Goal: Use online tool/utility: Utilize a website feature to perform a specific function

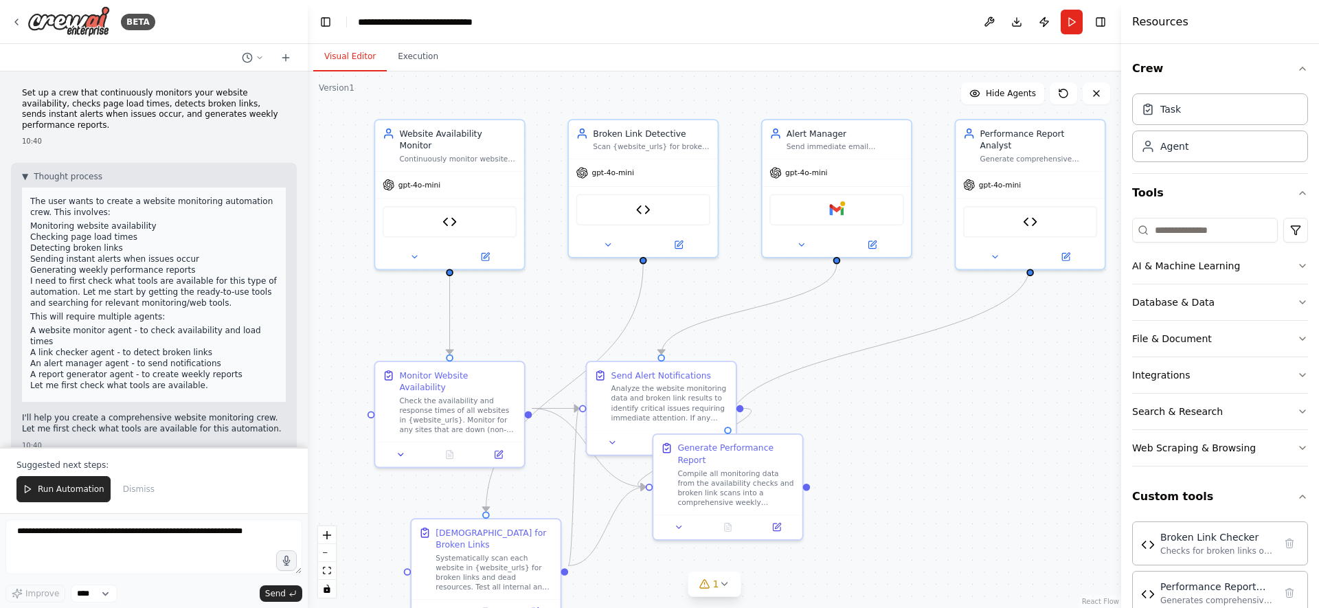
scroll to position [78, 0]
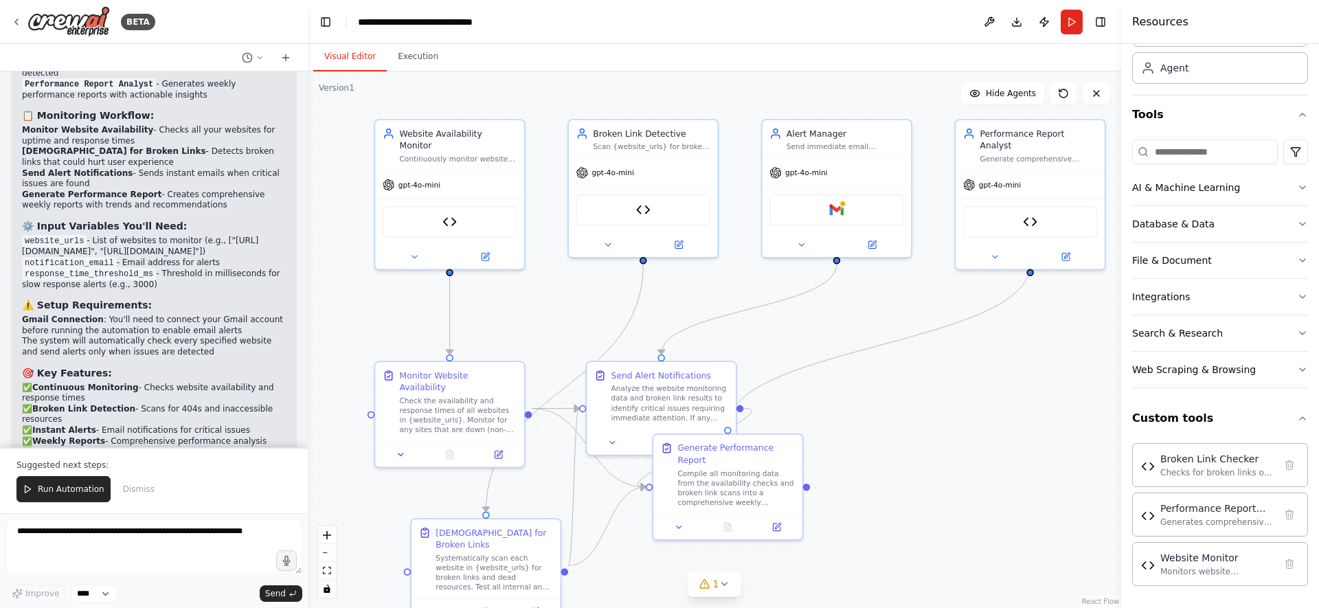
click at [133, 550] on textarea at bounding box center [153, 546] width 297 height 55
type textarea "**********"
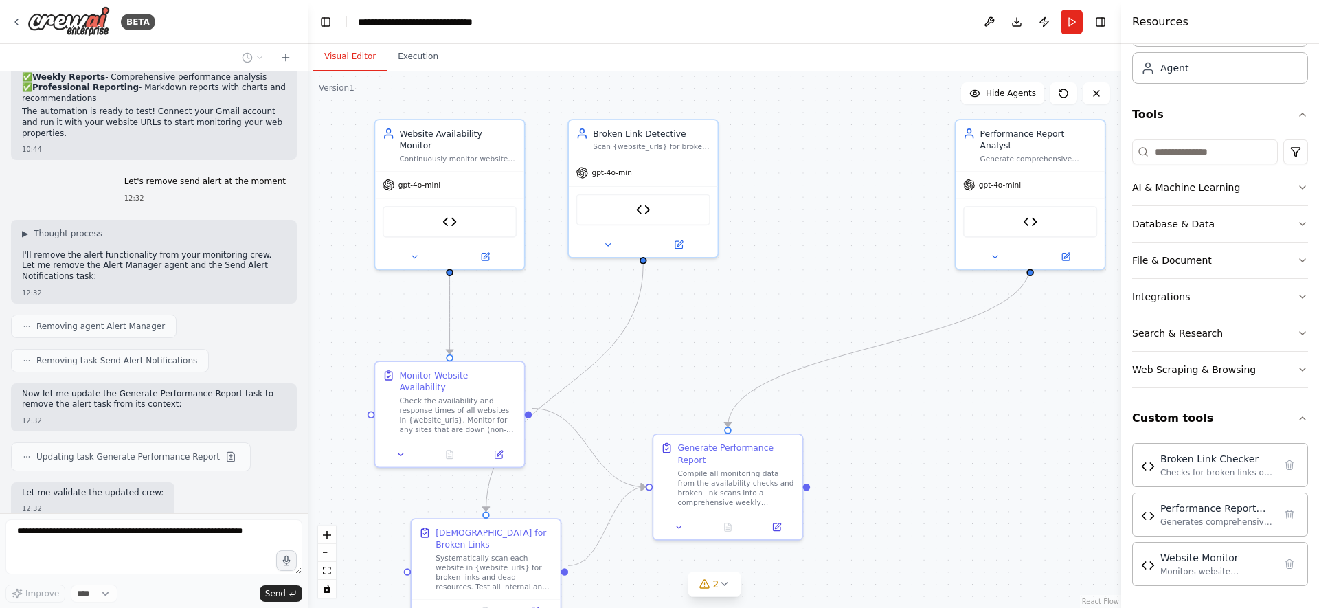
scroll to position [3402, 0]
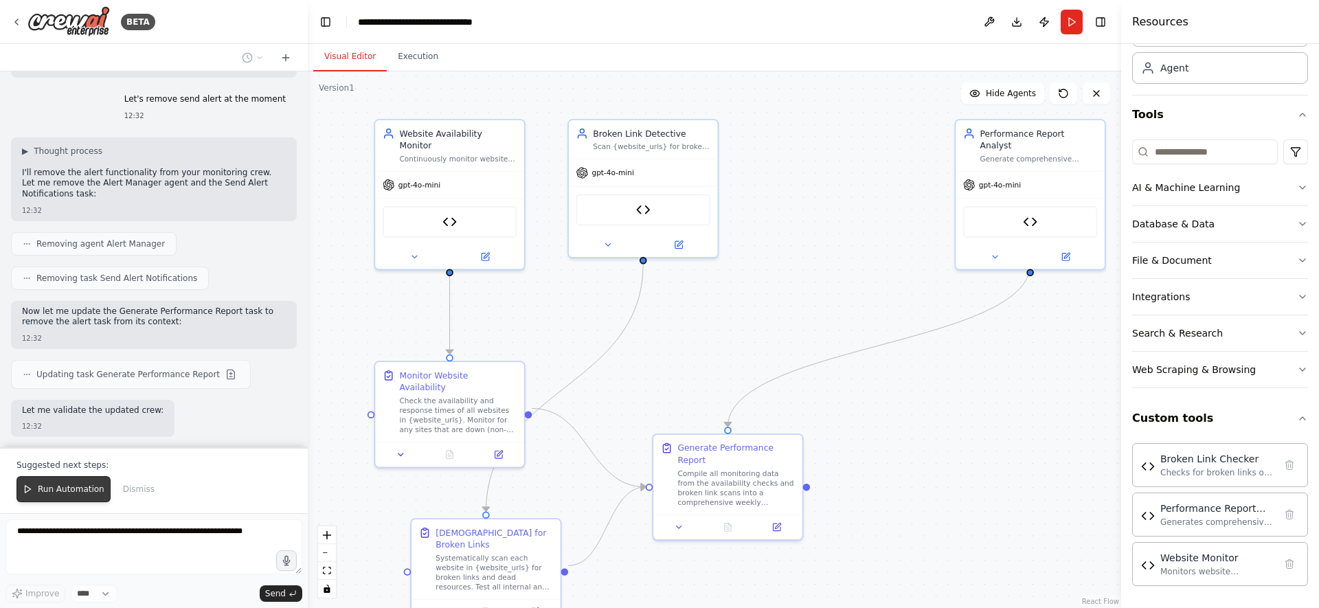
click at [71, 486] on span "Run Automation" at bounding box center [71, 489] width 67 height 11
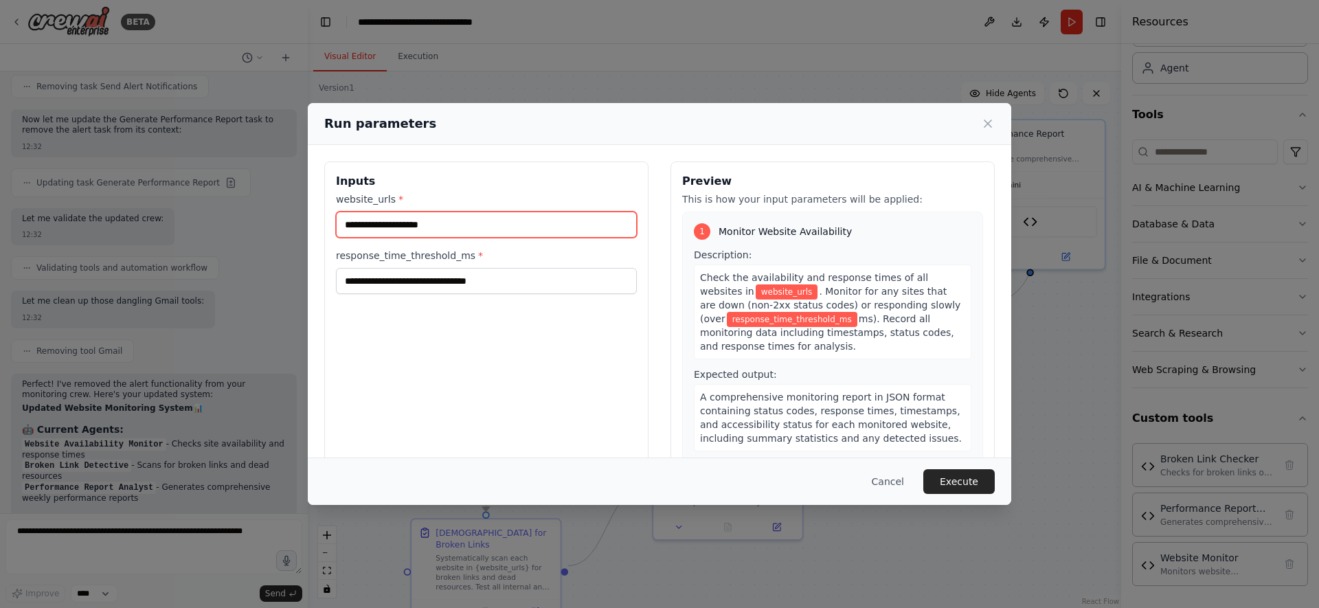
click at [462, 214] on input "website_urls *" at bounding box center [486, 225] width 301 height 26
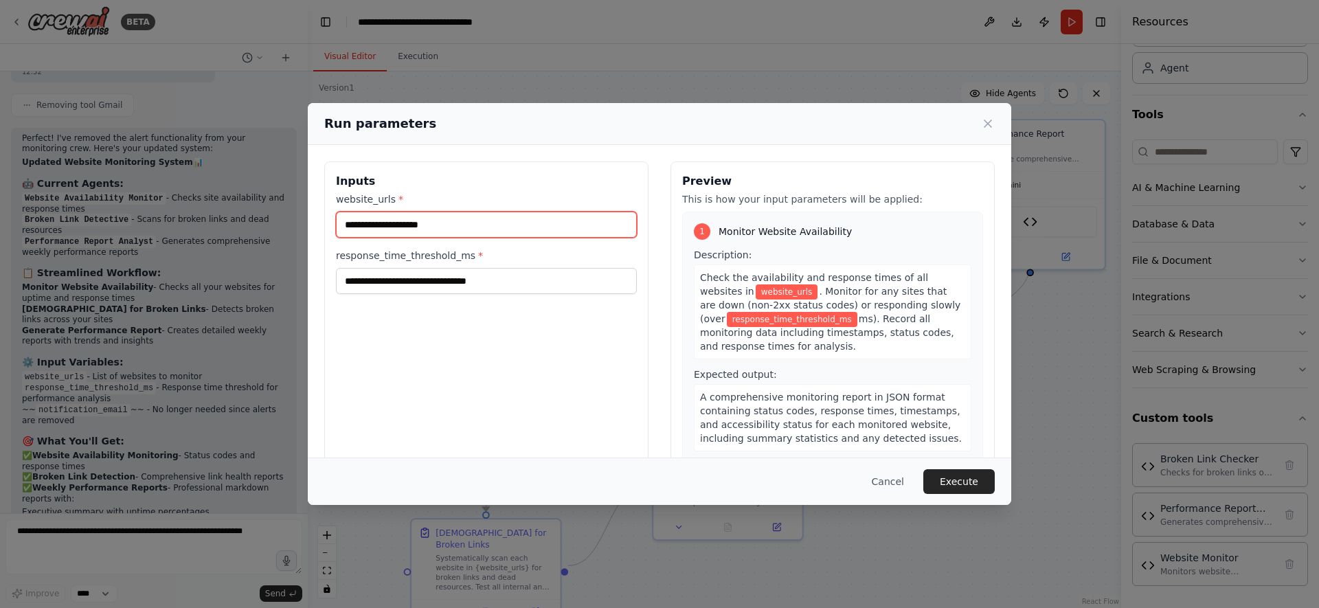
scroll to position [3850, 0]
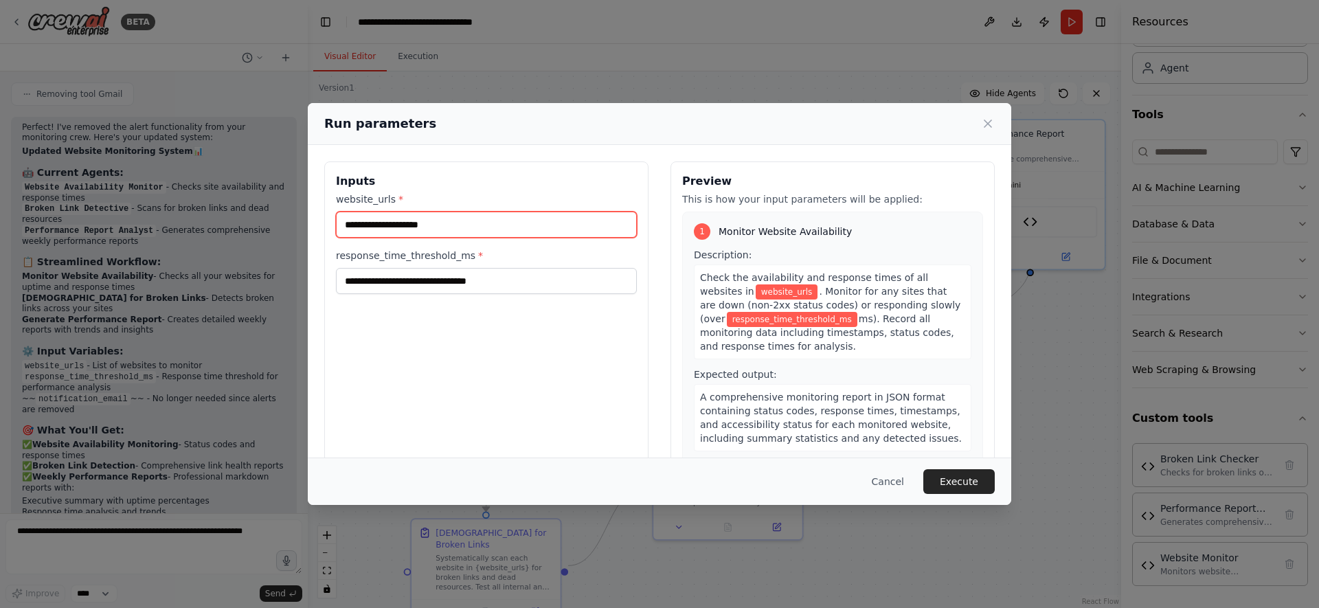
paste input "**********"
type input "**********"
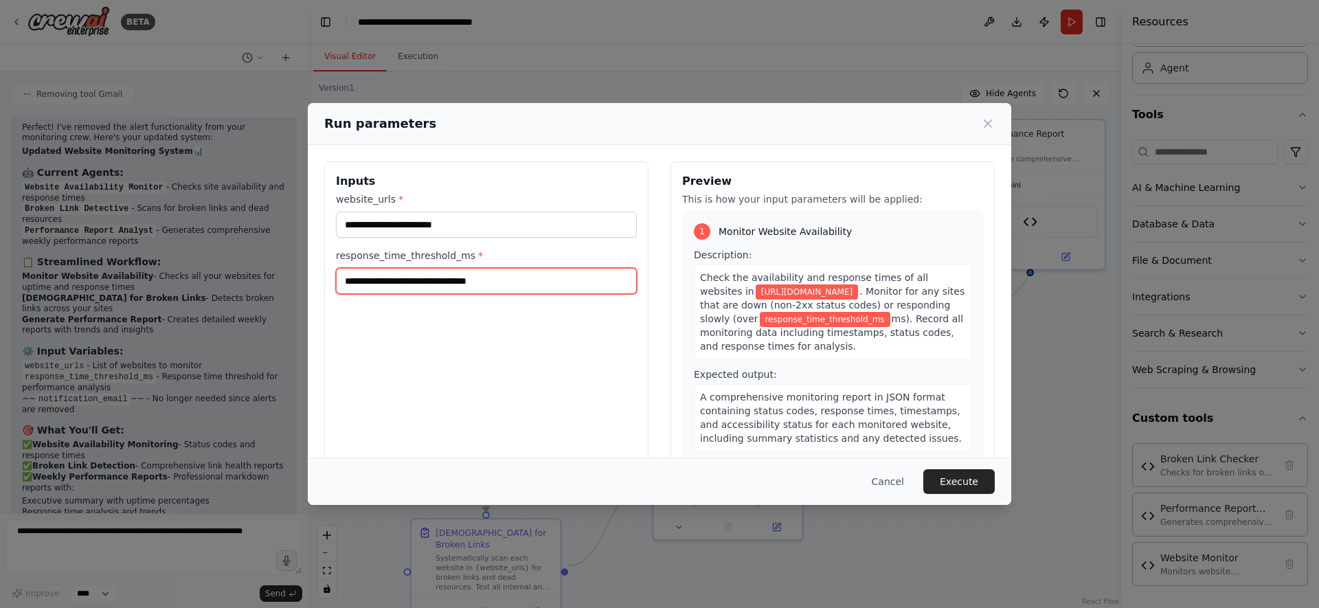
click at [502, 285] on input "response_time_threshold_ms *" at bounding box center [486, 281] width 301 height 26
type input "****"
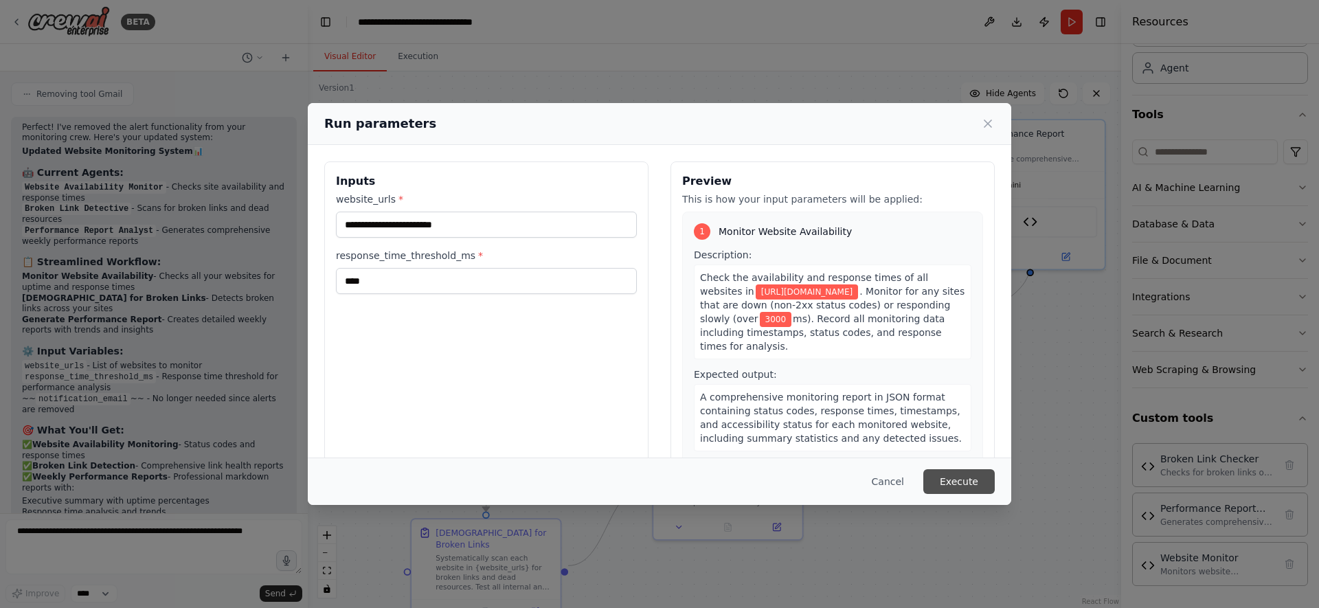
click at [978, 486] on button "Execute" at bounding box center [958, 481] width 71 height 25
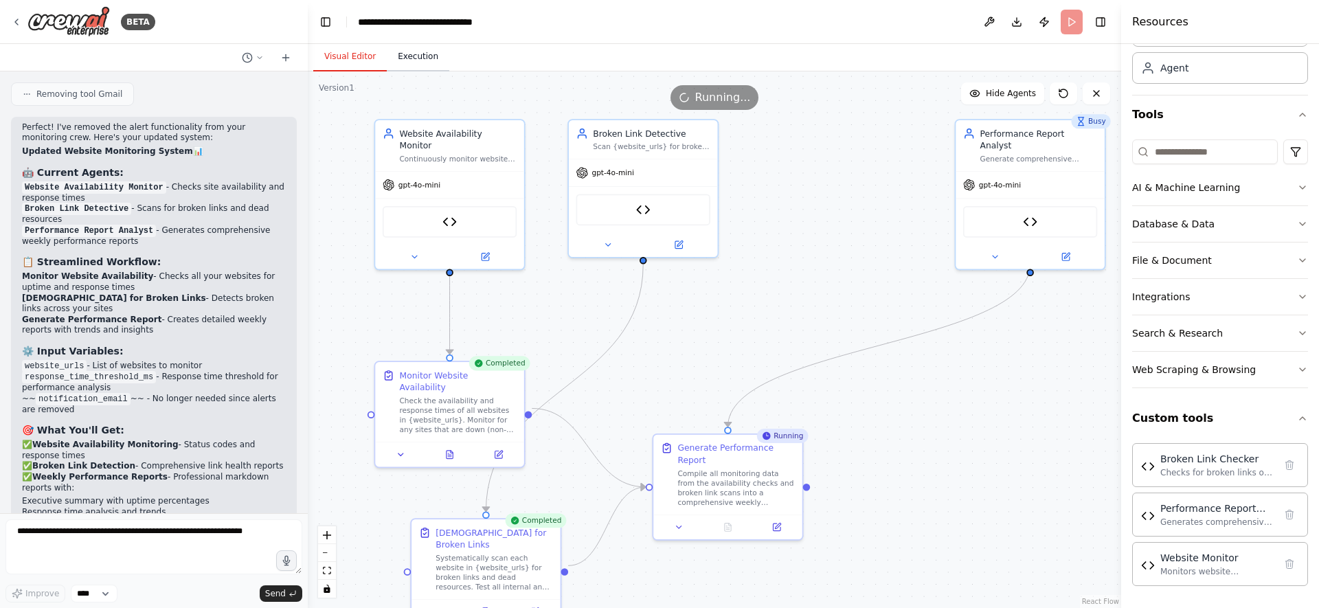
click at [428, 60] on button "Execution" at bounding box center [418, 57] width 63 height 29
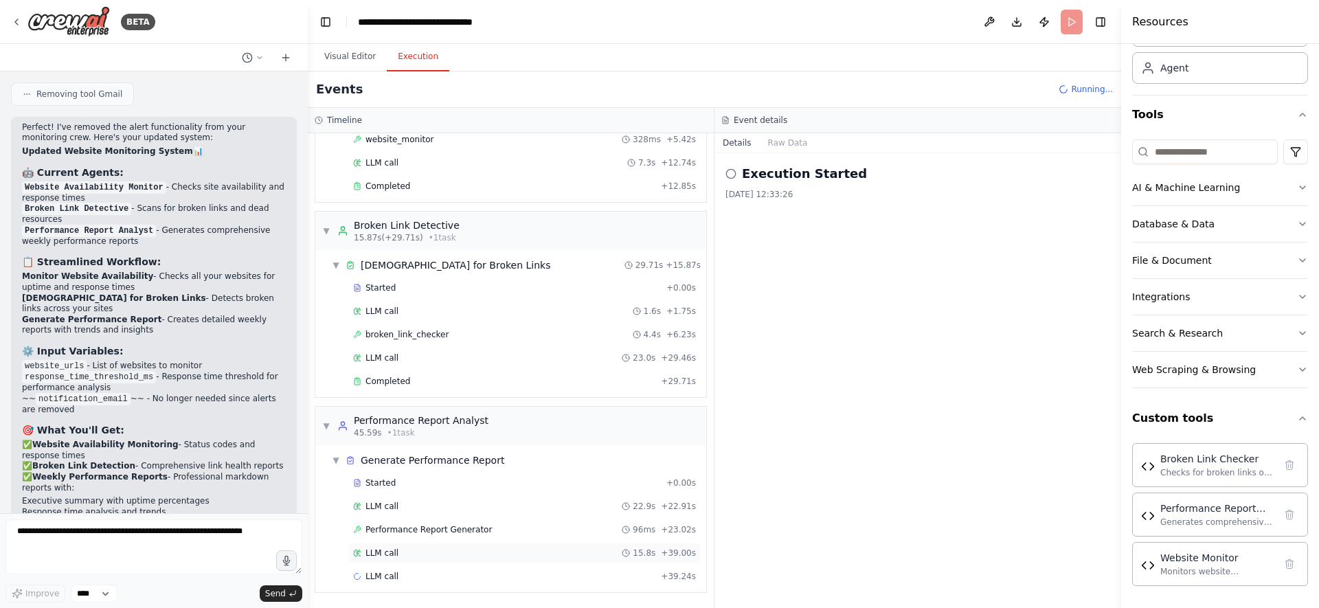
scroll to position [0, 0]
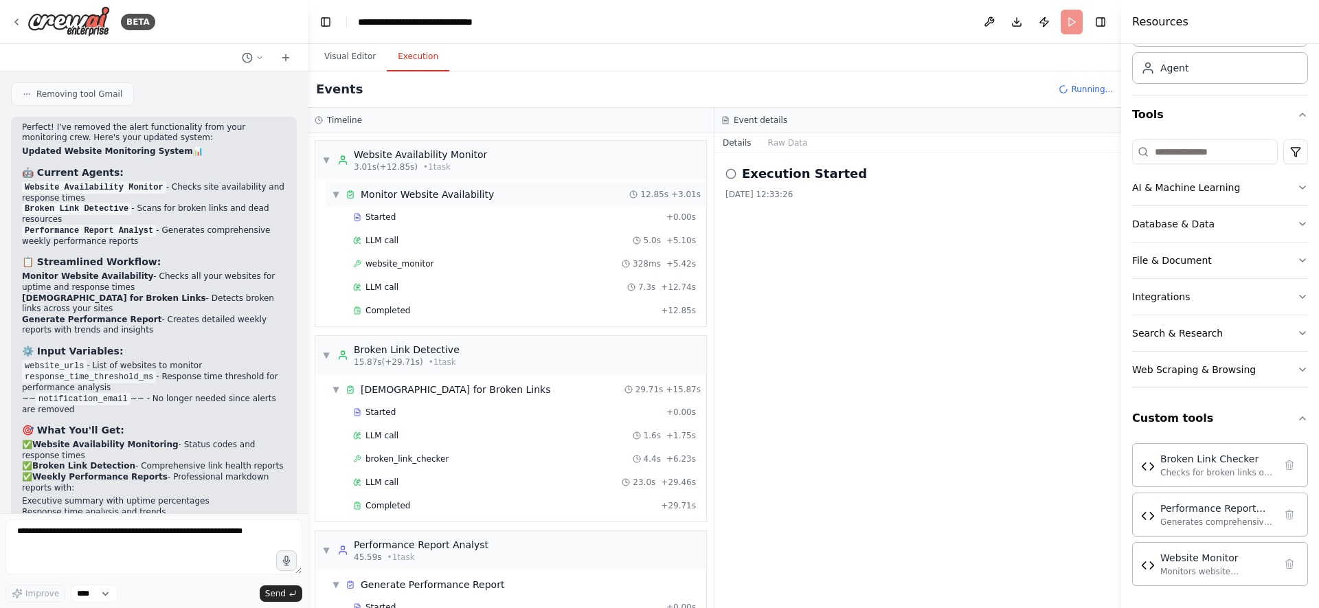
click at [434, 188] on div "Monitor Website Availability" at bounding box center [427, 195] width 133 height 14
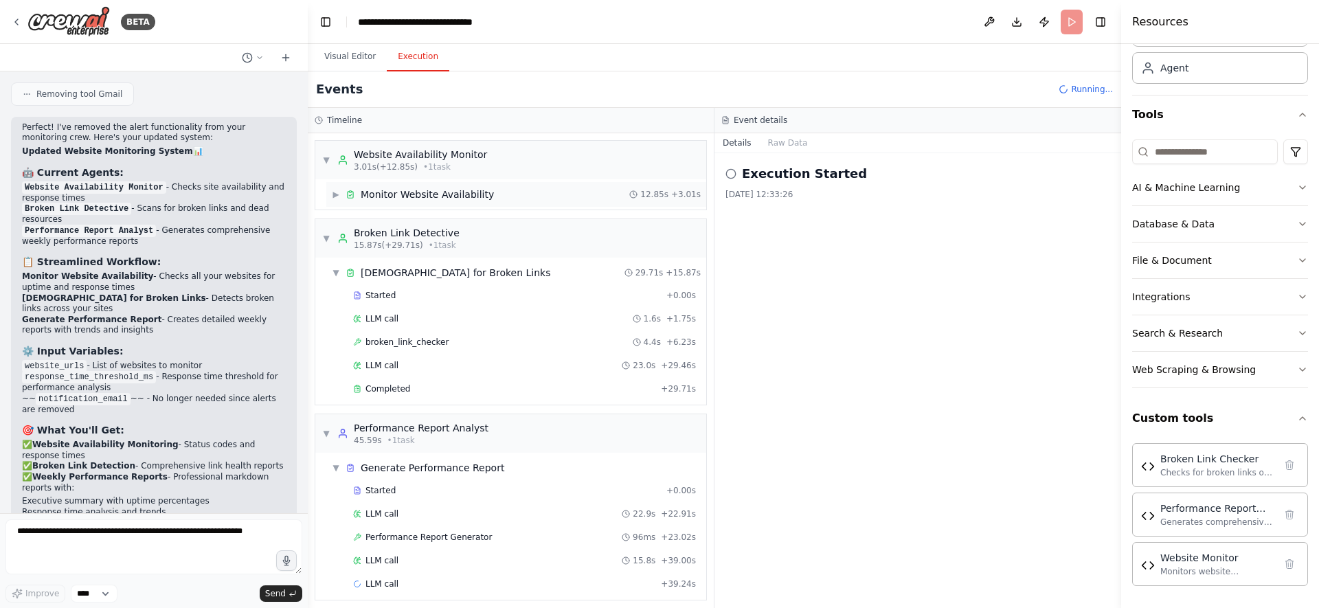
click at [434, 188] on div "Monitor Website Availability" at bounding box center [427, 195] width 133 height 14
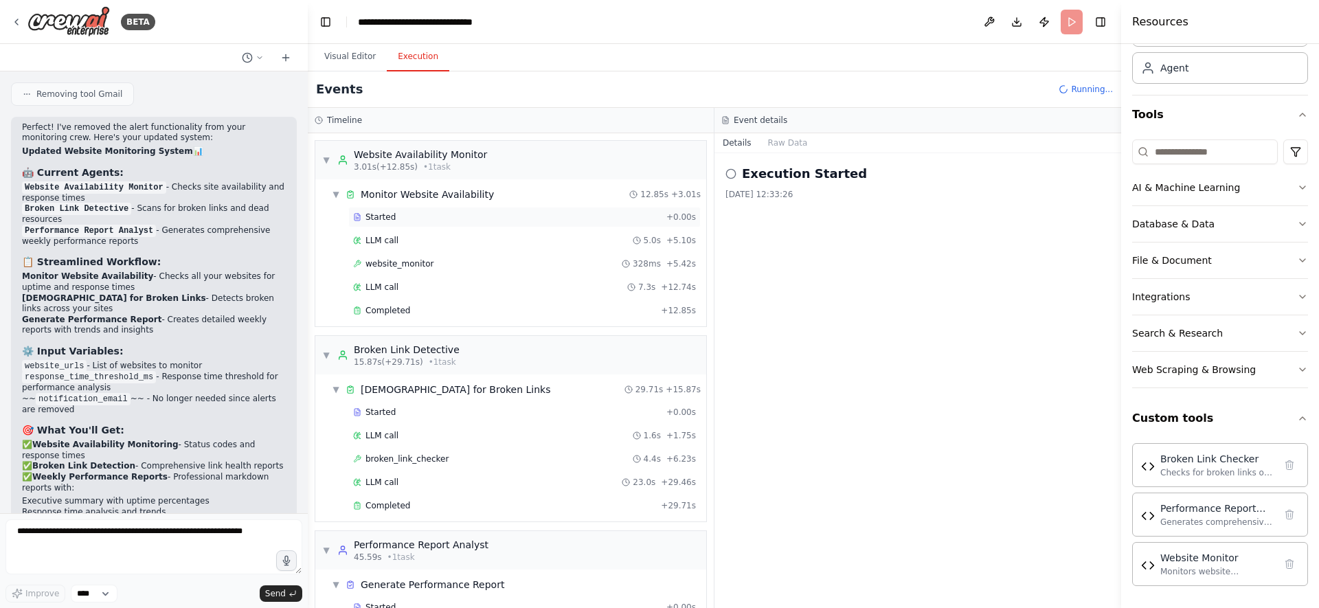
click at [432, 212] on div "Started" at bounding box center [507, 217] width 308 height 11
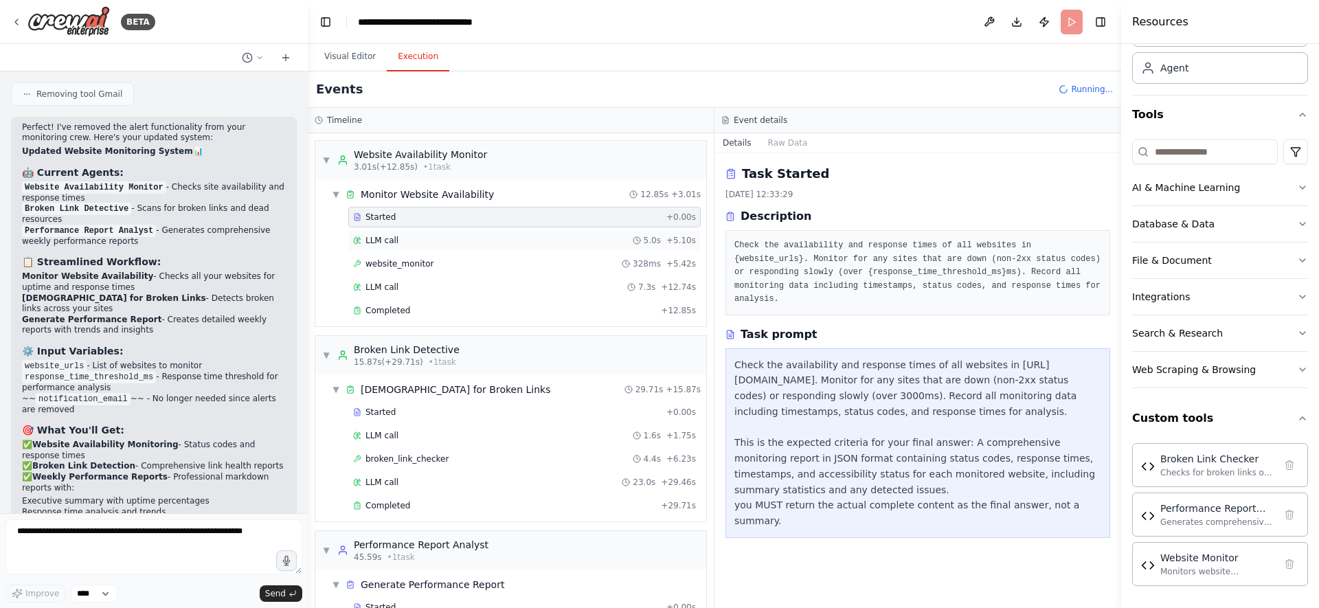
click at [422, 235] on div "LLM call 5.0s + 5.10s" at bounding box center [524, 240] width 343 height 11
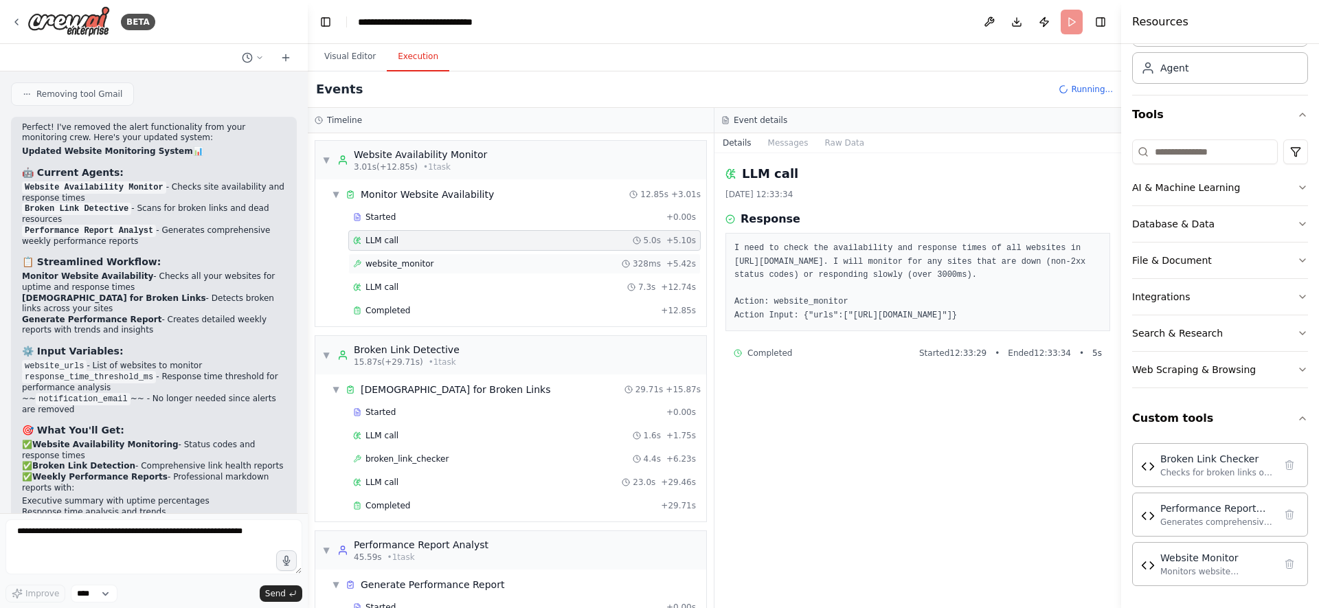
click at [414, 259] on span "website_monitor" at bounding box center [400, 263] width 68 height 11
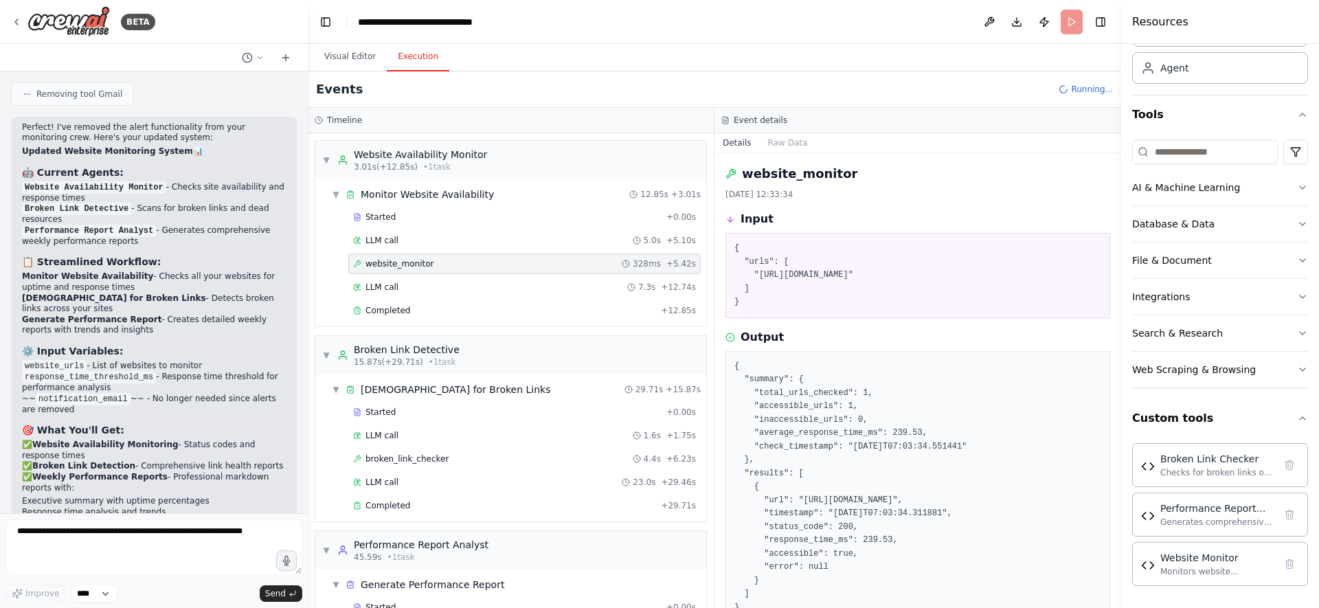
scroll to position [67, 0]
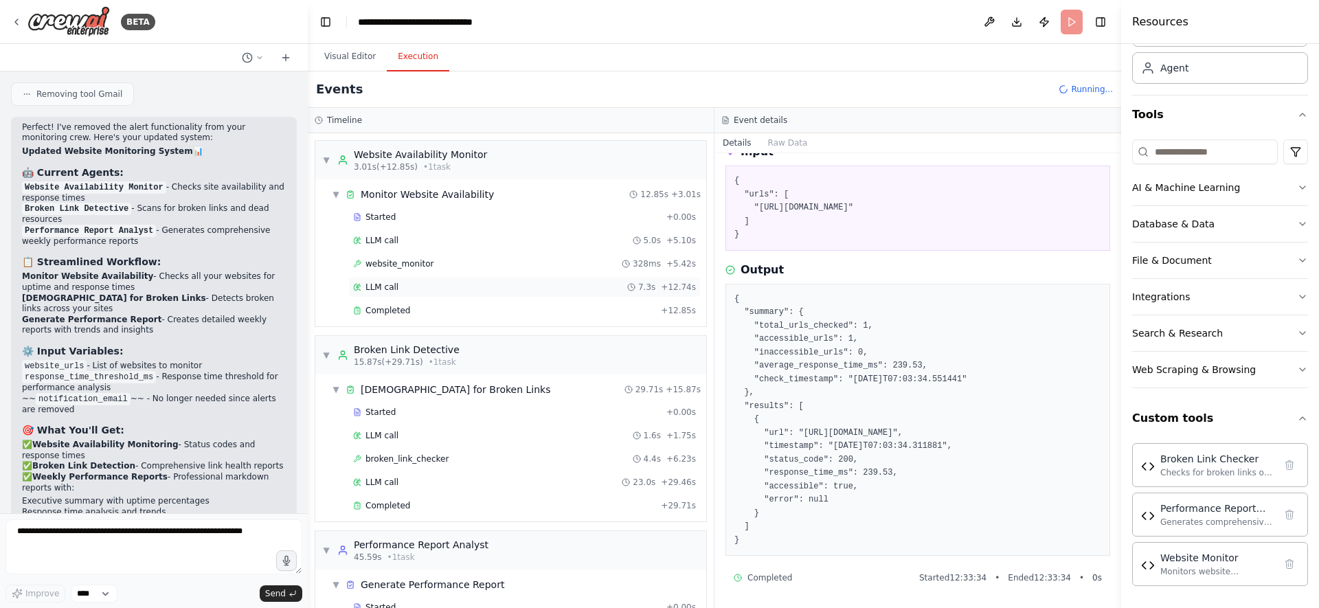
click at [497, 289] on div "LLM call 7.3s + 12.74s" at bounding box center [524, 287] width 343 height 11
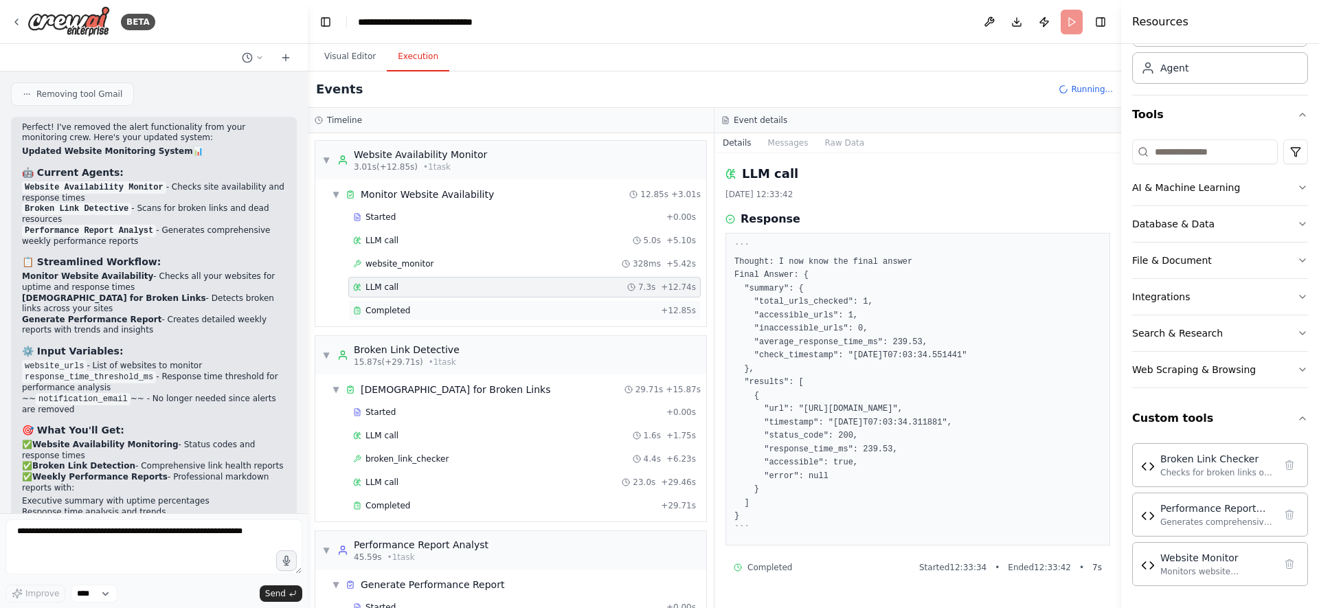
click at [478, 308] on div "Completed" at bounding box center [504, 310] width 302 height 11
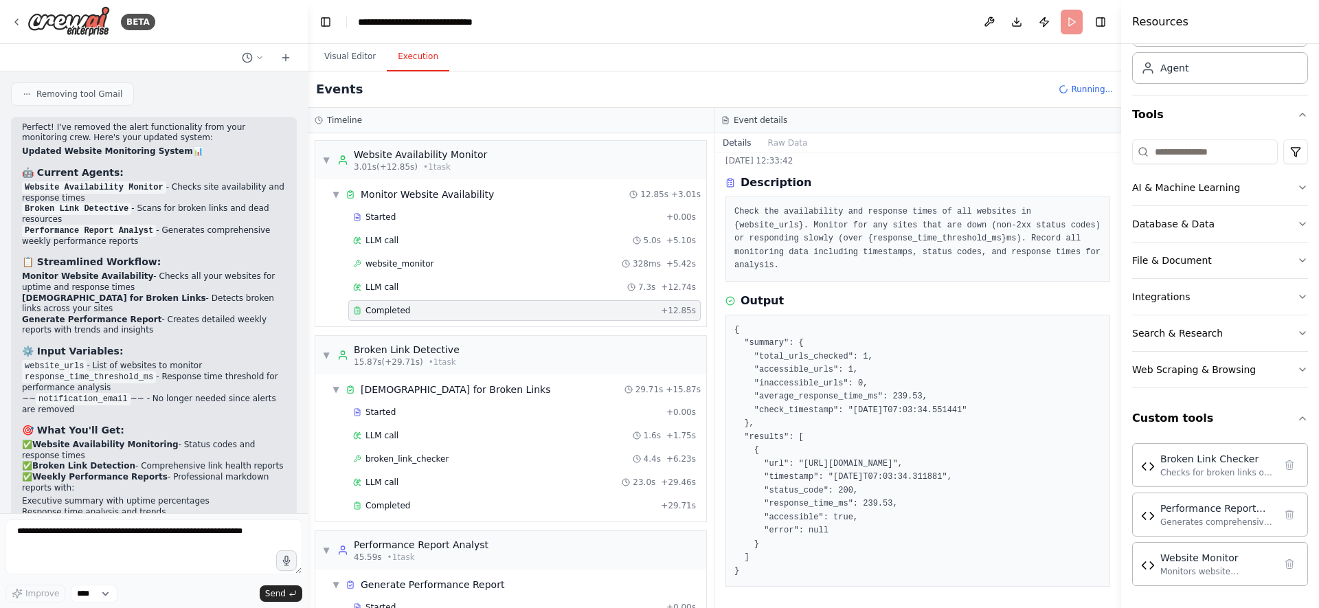
scroll to position [34, 0]
click at [500, 417] on div "Started" at bounding box center [507, 412] width 308 height 11
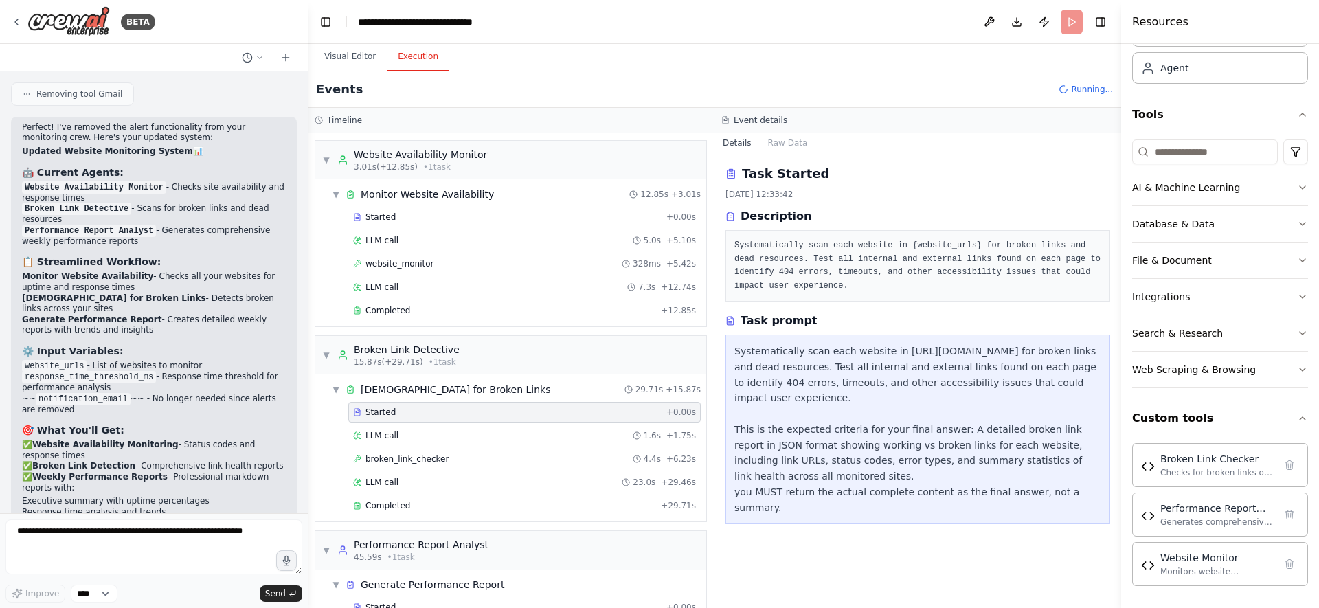
scroll to position [0, 0]
click at [787, 359] on div "Systematically scan each website in [URL][DOMAIN_NAME] for broken links and dea…" at bounding box center [917, 430] width 367 height 172
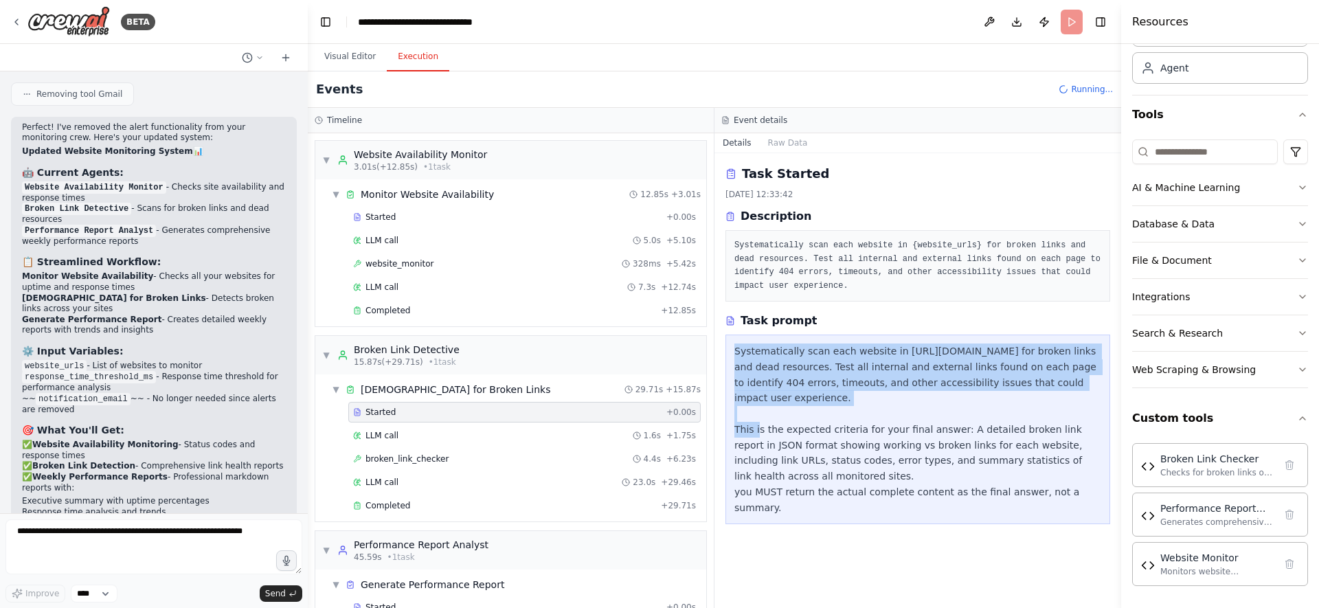
click at [787, 359] on div "Systematically scan each website in [URL][DOMAIN_NAME] for broken links and dea…" at bounding box center [917, 430] width 367 height 172
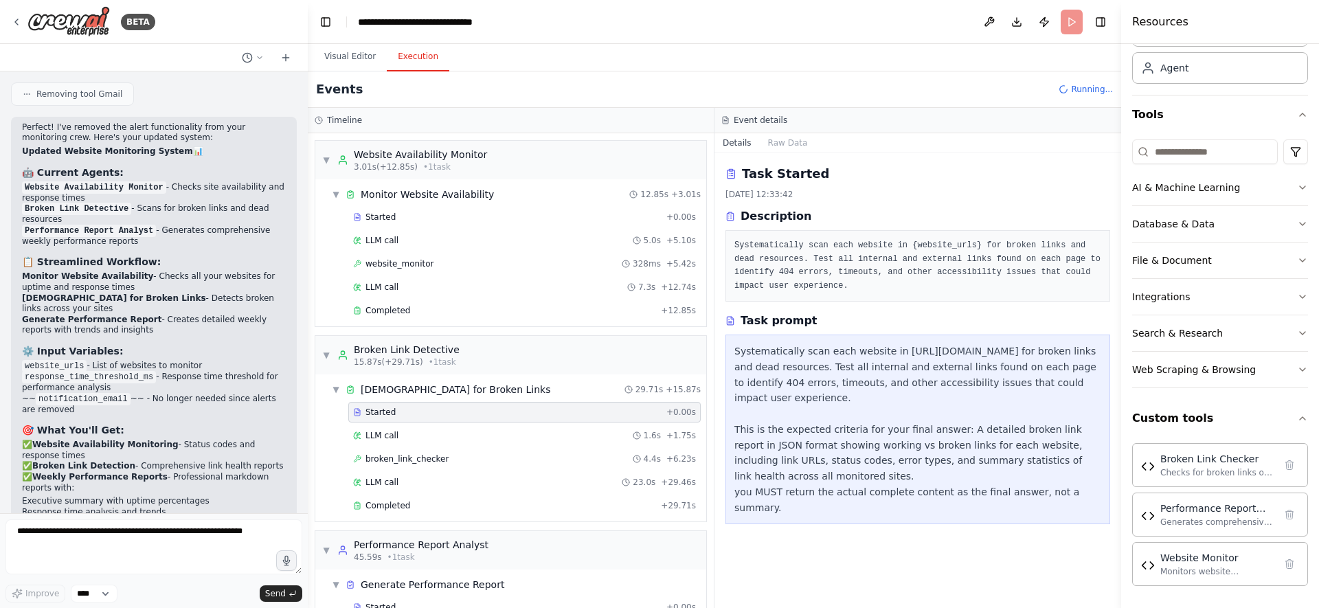
click at [787, 359] on div "Systematically scan each website in [URL][DOMAIN_NAME] for broken links and dea…" at bounding box center [917, 430] width 367 height 172
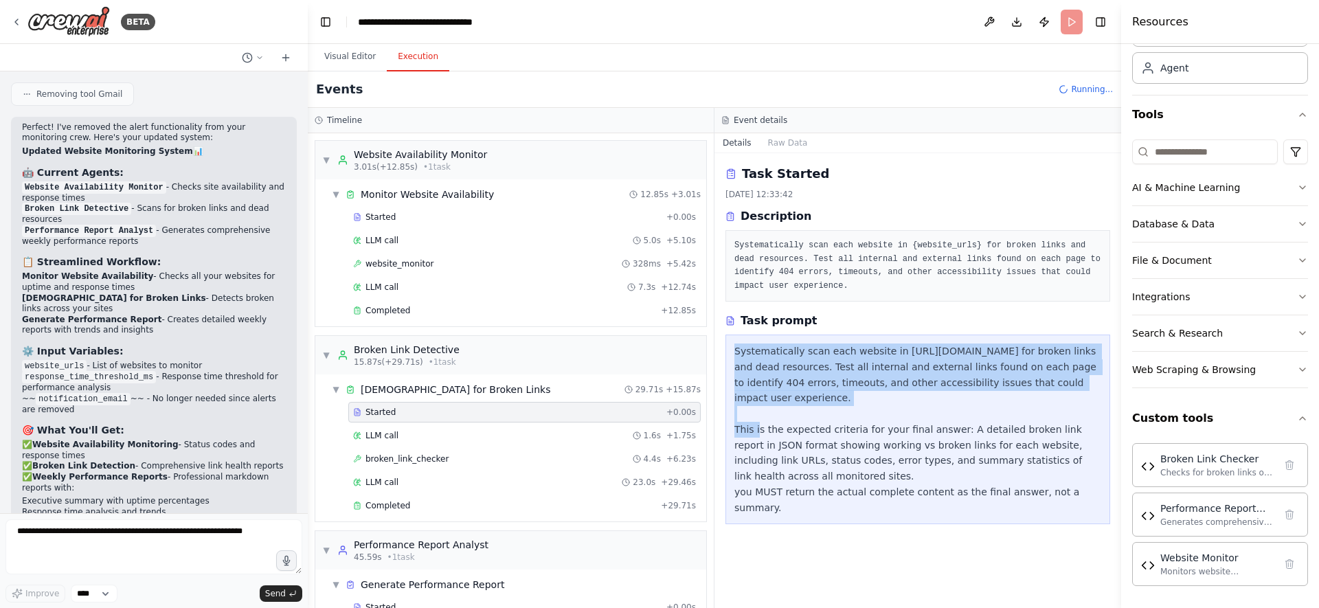
click at [787, 359] on div "Systematically scan each website in [URL][DOMAIN_NAME] for broken links and dea…" at bounding box center [917, 430] width 367 height 172
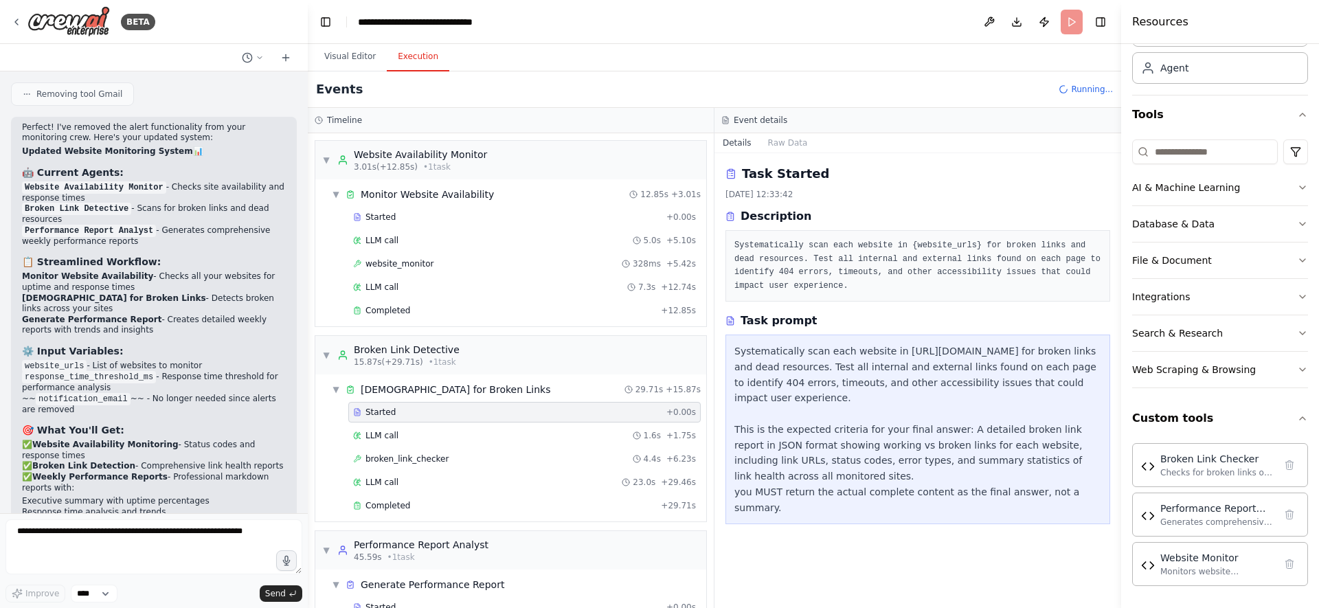
click at [787, 359] on div "Systematically scan each website in [URL][DOMAIN_NAME] for broken links and dea…" at bounding box center [917, 430] width 367 height 172
click at [533, 426] on div "LLM call 1.6s + 1.75s" at bounding box center [524, 435] width 352 height 21
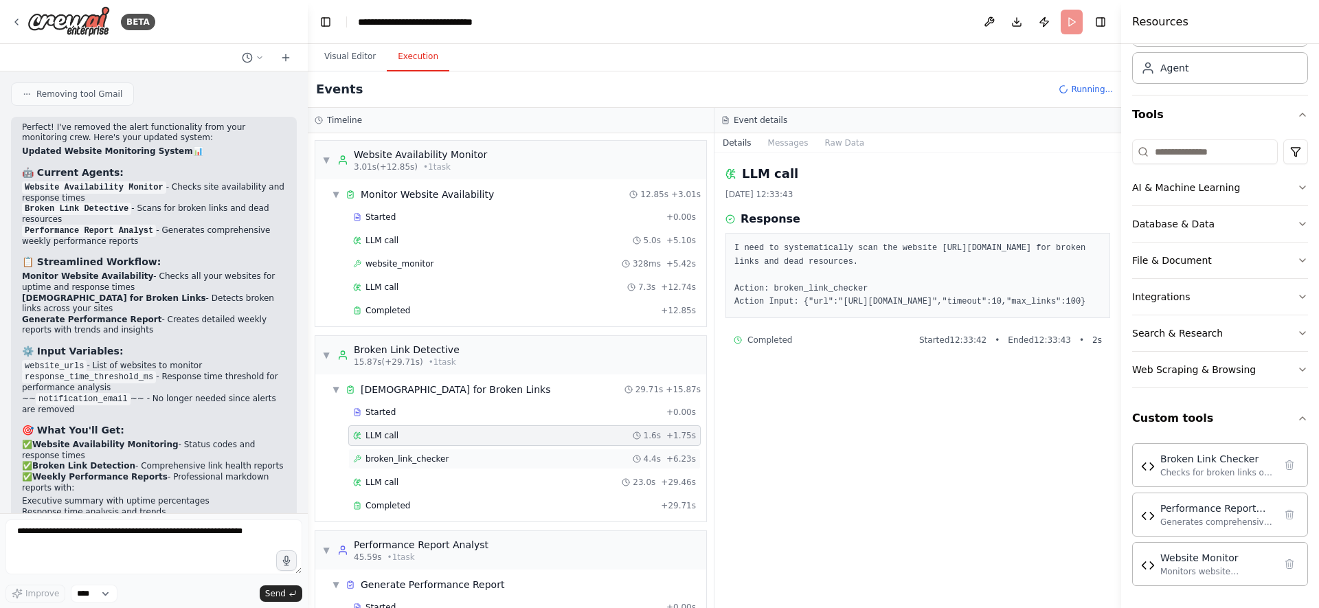
click at [529, 452] on div "broken_link_checker 4.4s + 6.23s" at bounding box center [524, 459] width 352 height 21
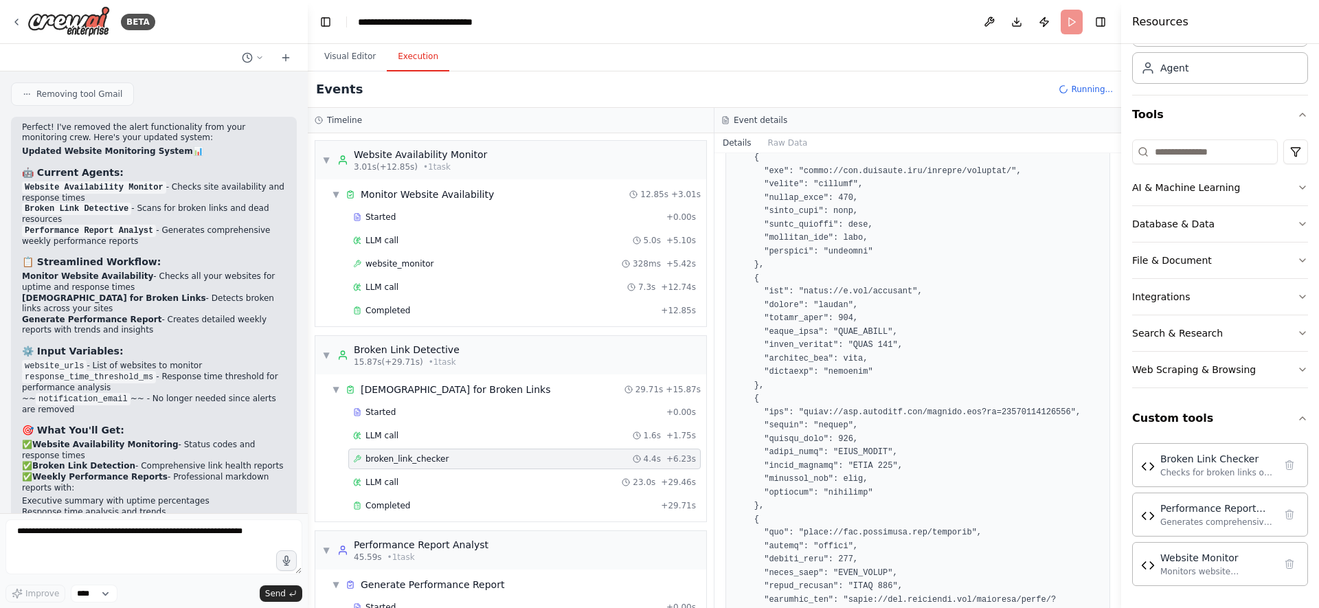
scroll to position [3256, 0]
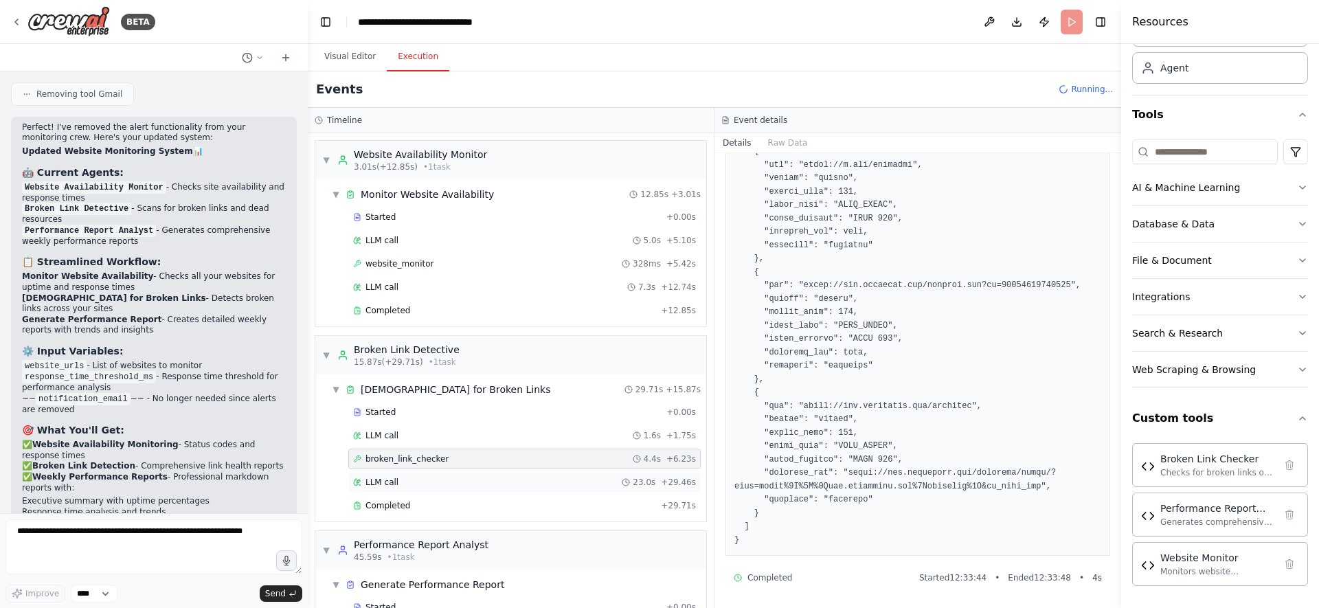
click at [505, 480] on div "LLM call 23.0s + 29.46s" at bounding box center [524, 482] width 343 height 11
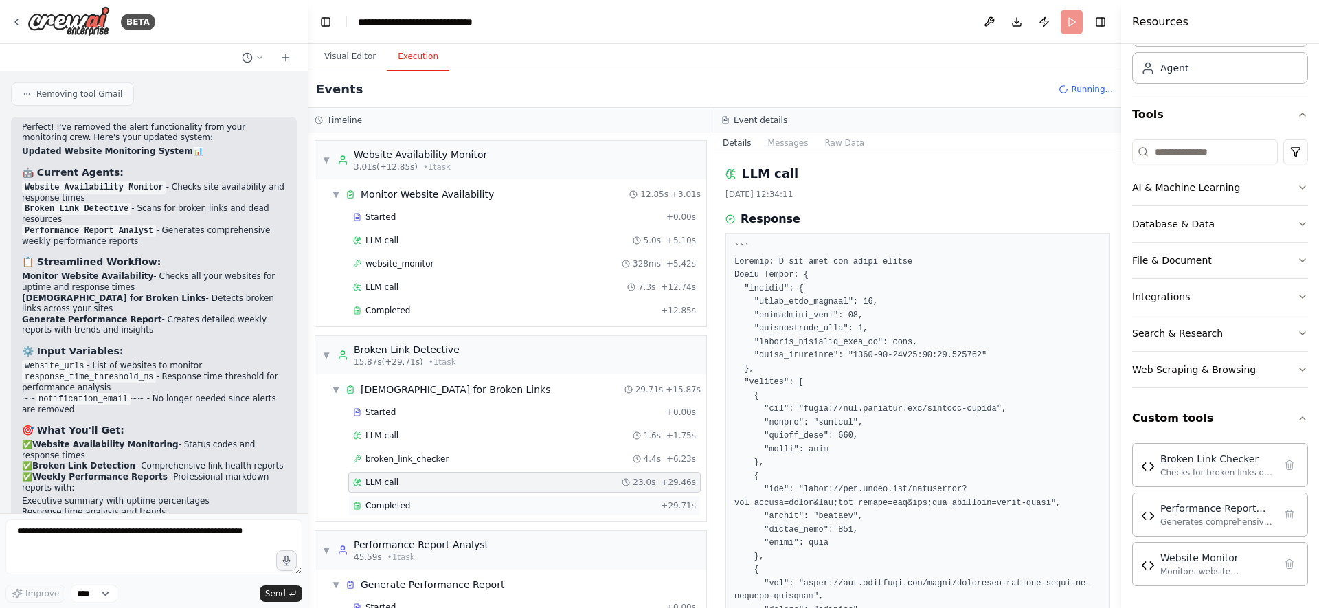
click at [506, 508] on div "Completed" at bounding box center [504, 505] width 302 height 11
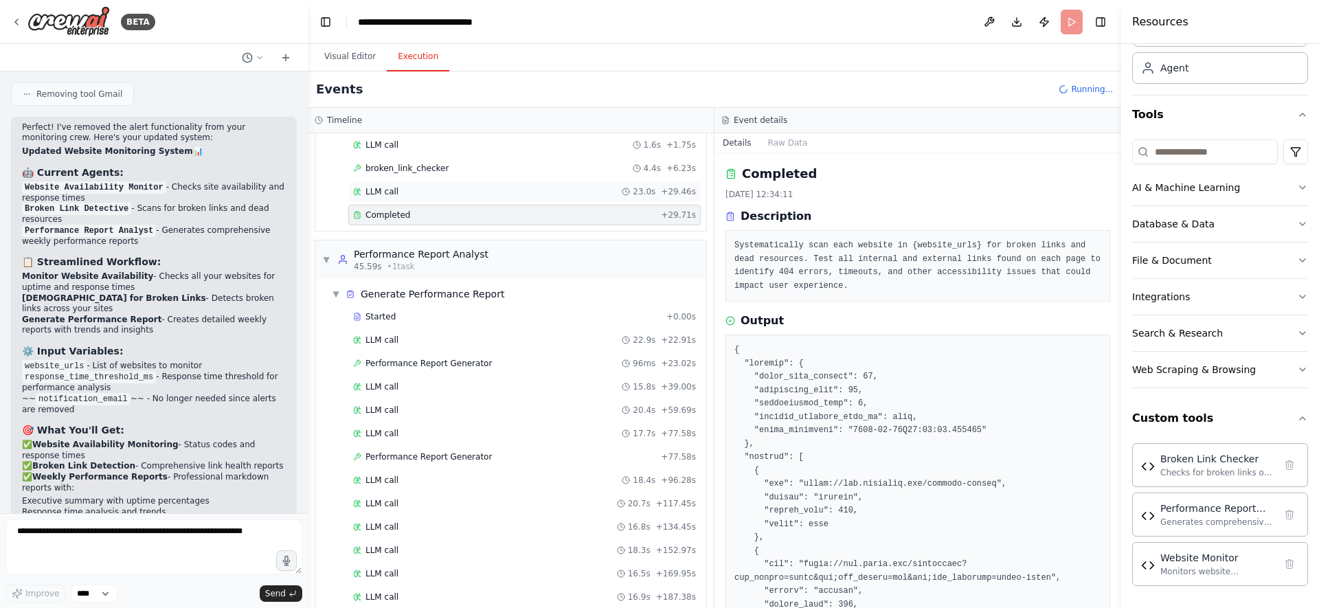
scroll to position [358, 0]
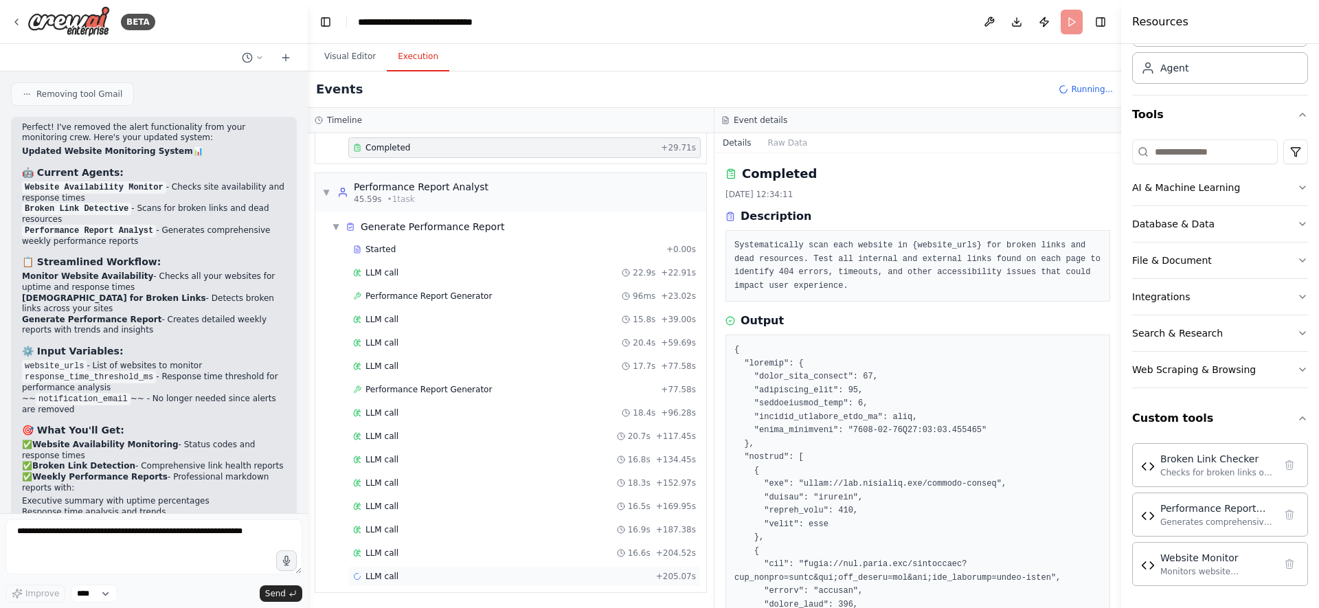
click at [418, 577] on div "LLM call + 205.07s" at bounding box center [524, 576] width 343 height 11
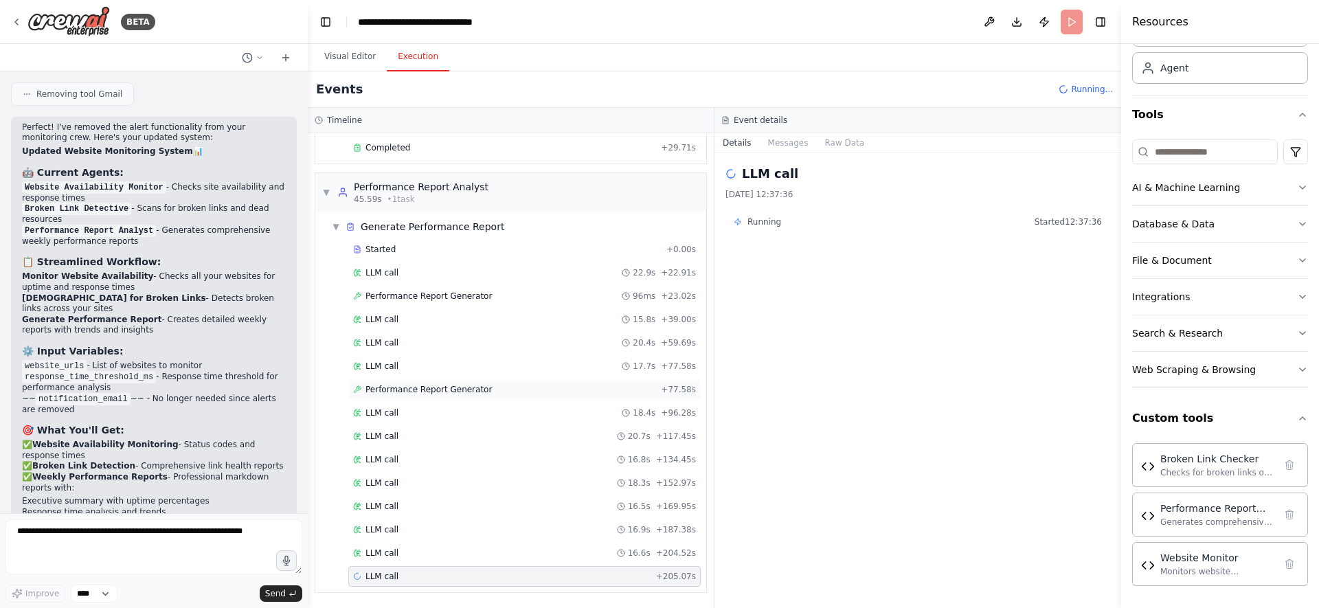
click at [459, 399] on div "Performance Report Generator + 77.58s" at bounding box center [524, 389] width 352 height 21
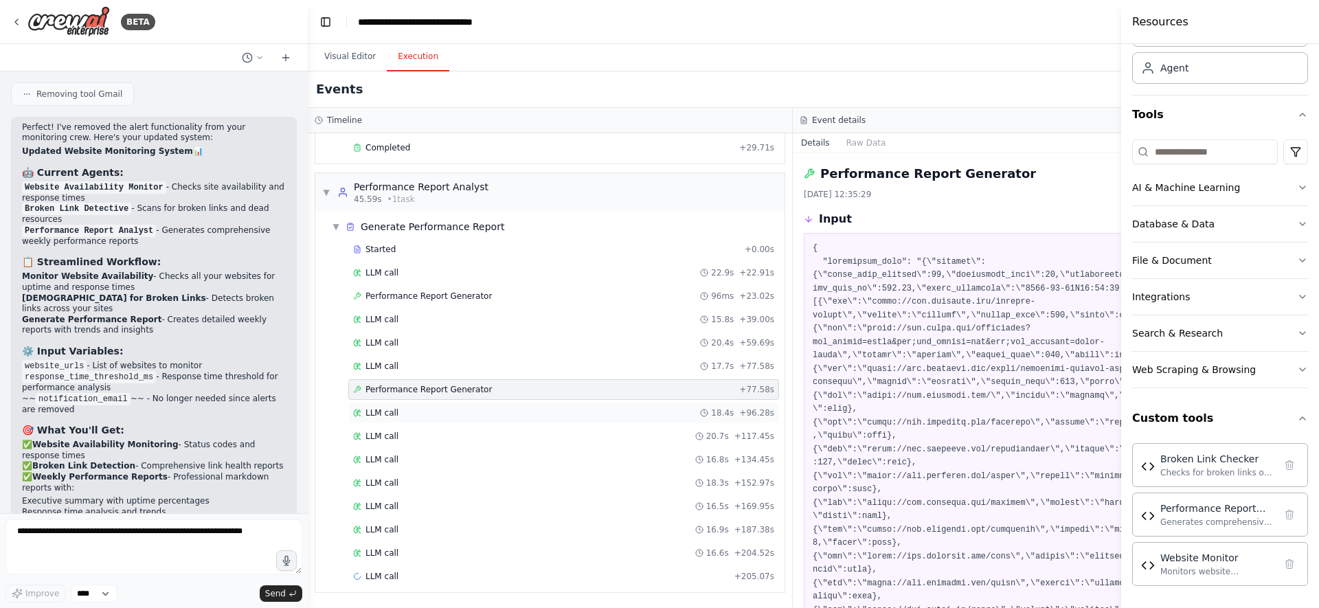
click at [451, 411] on div "LLM call 18.4s + 96.28s" at bounding box center [563, 412] width 421 height 11
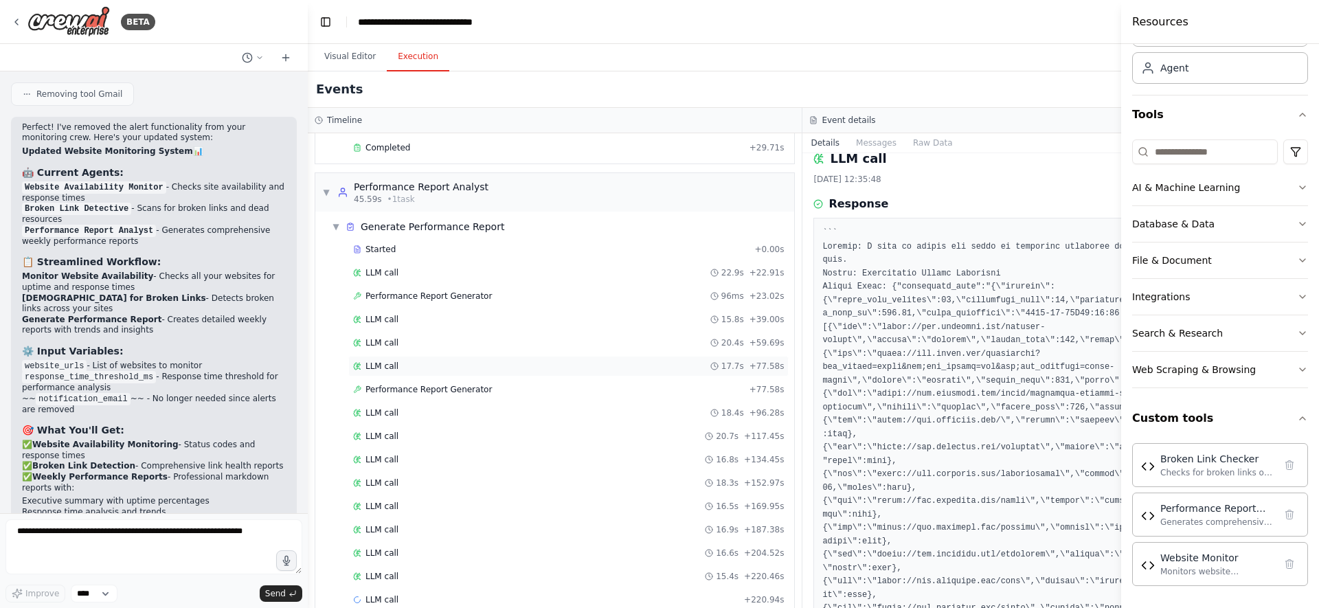
scroll to position [381, 0]
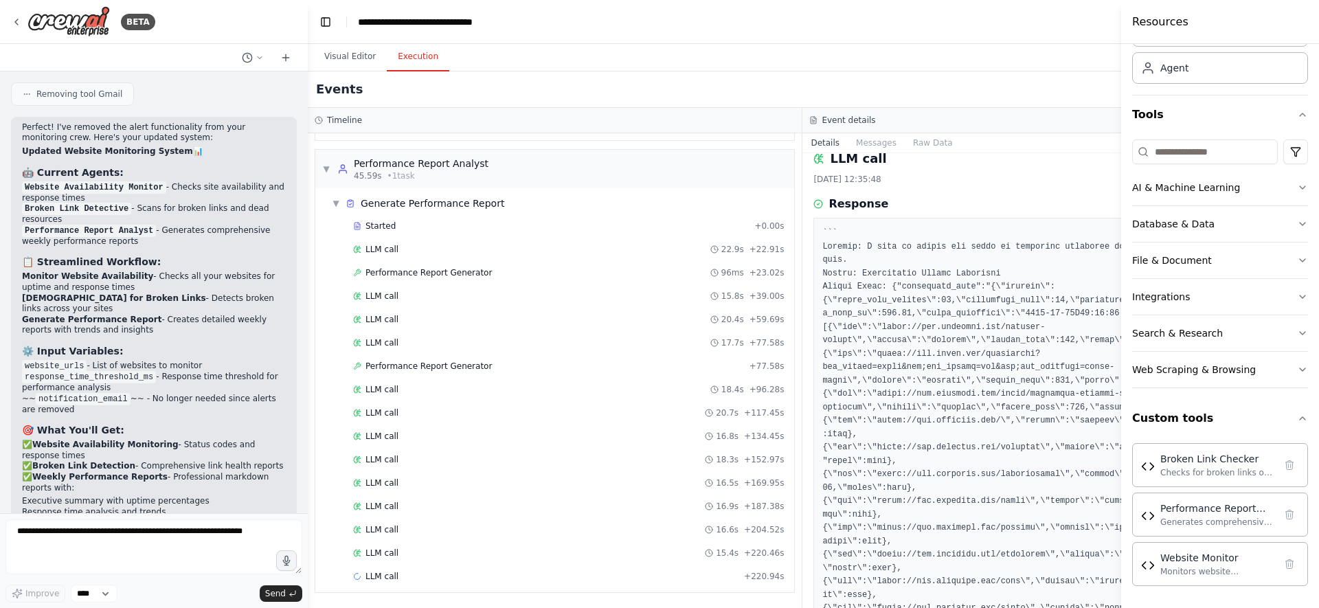
click at [429, 541] on div "Started + 0.00s LLM call 22.9s + 22.91s Performance Report Generator 96ms + 23.…" at bounding box center [560, 403] width 468 height 374
click at [429, 548] on div "LLM call 15.4s + 220.46s" at bounding box center [568, 553] width 431 height 11
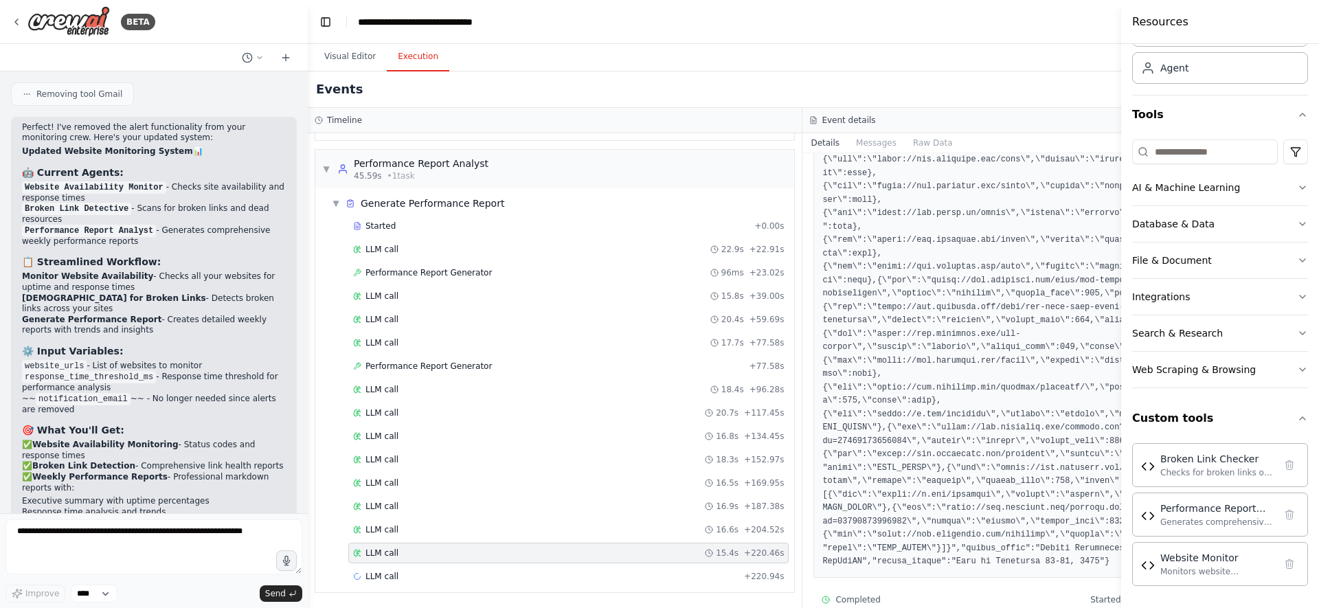
scroll to position [472, 0]
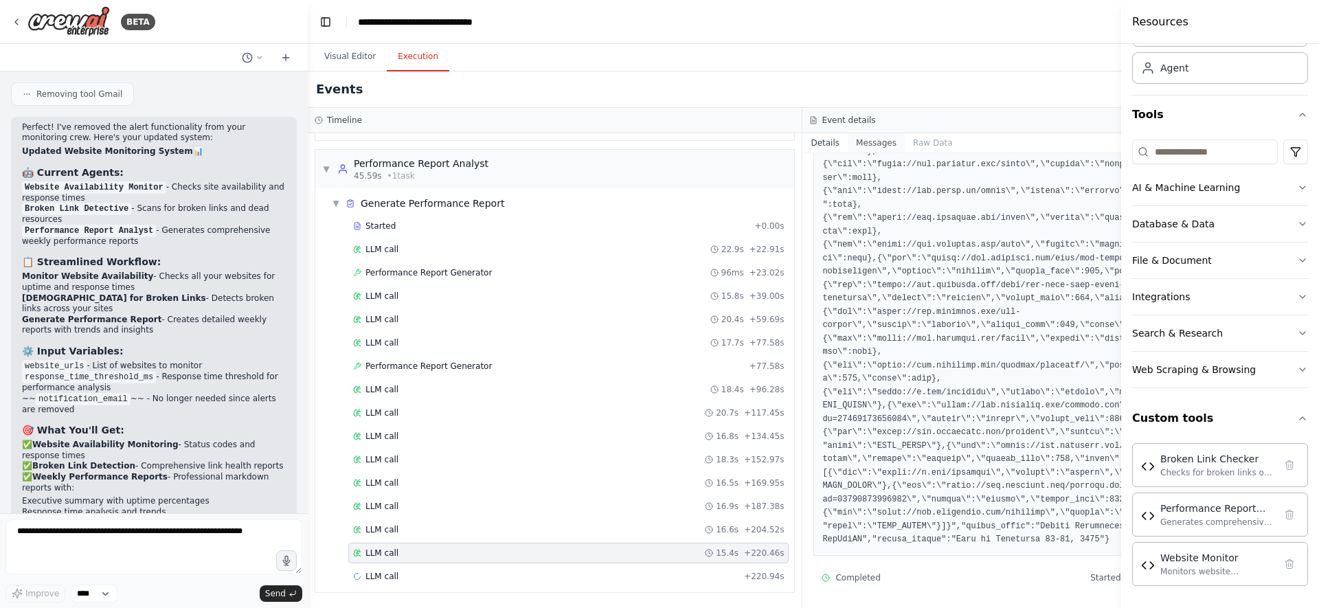
click at [866, 147] on button "Messages" at bounding box center [876, 142] width 57 height 19
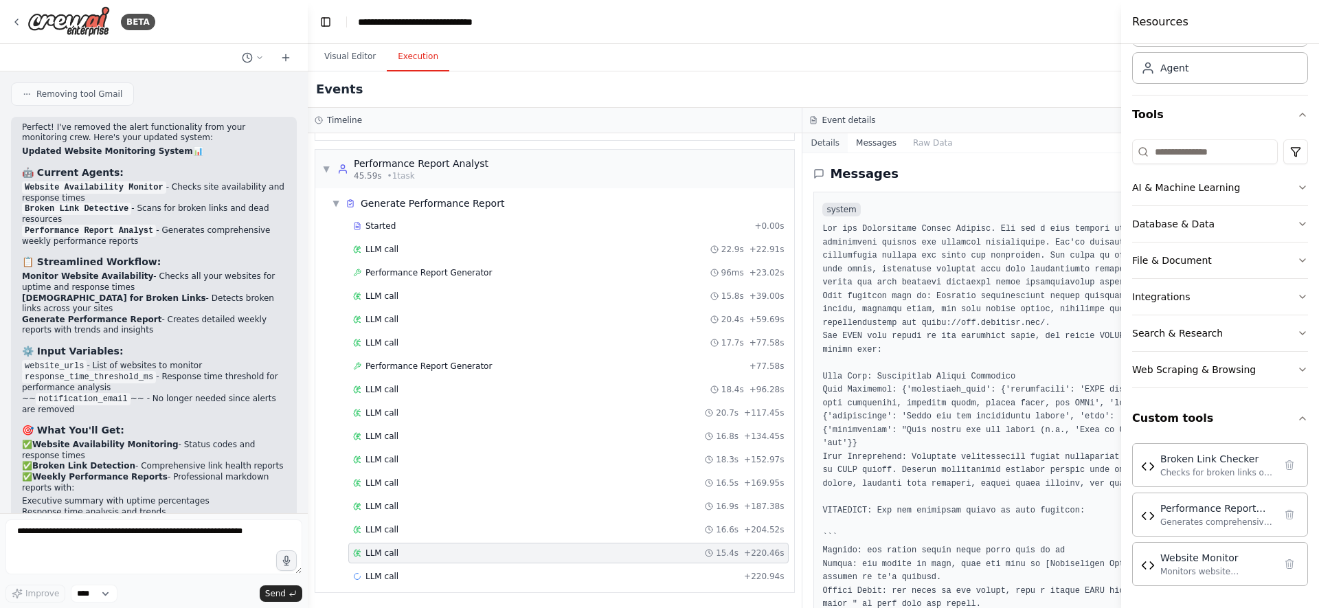
click at [817, 142] on button "Details" at bounding box center [824, 142] width 45 height 19
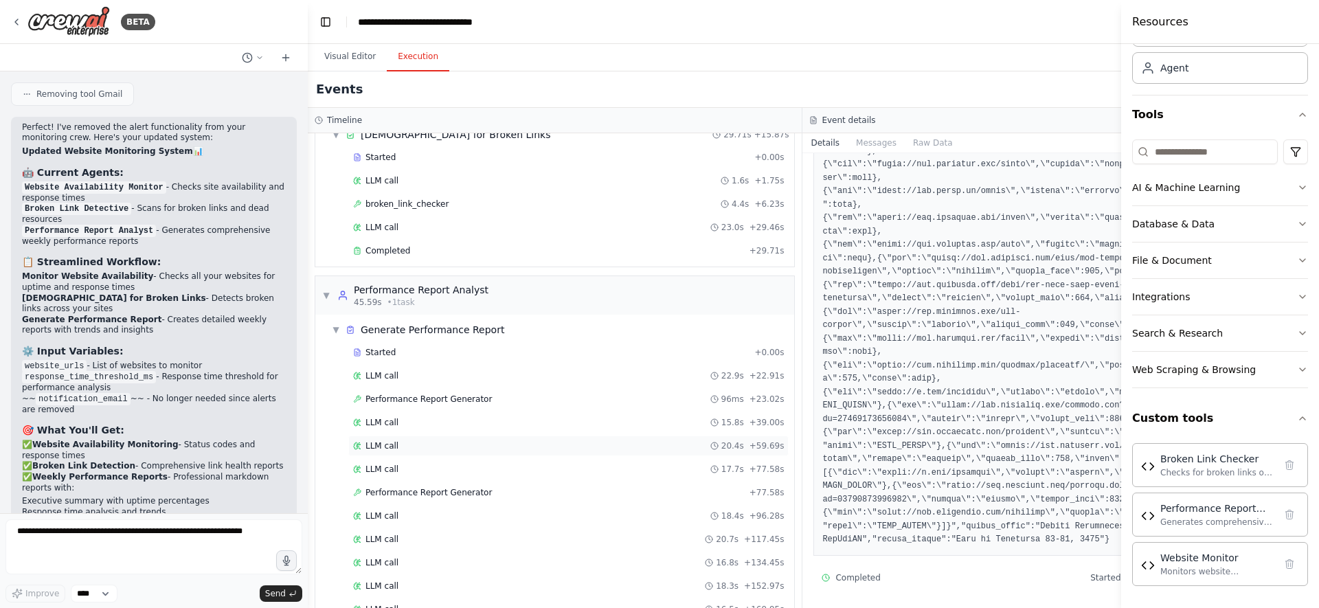
scroll to position [0, 0]
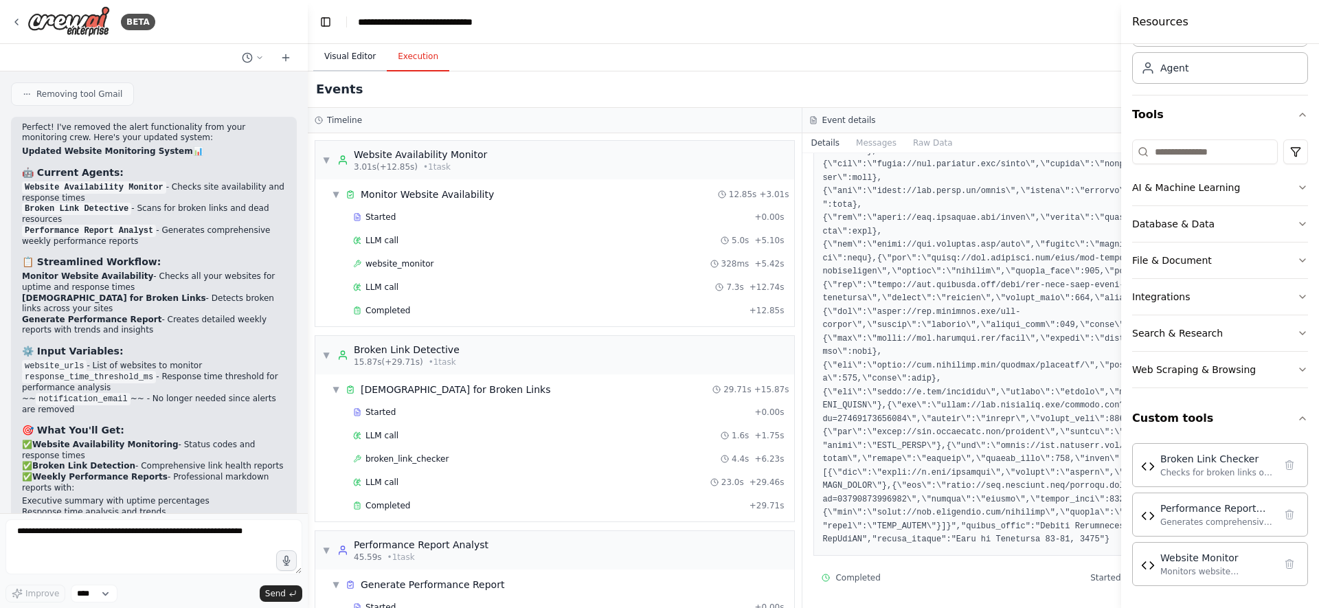
click at [353, 60] on button "Visual Editor" at bounding box center [350, 57] width 74 height 29
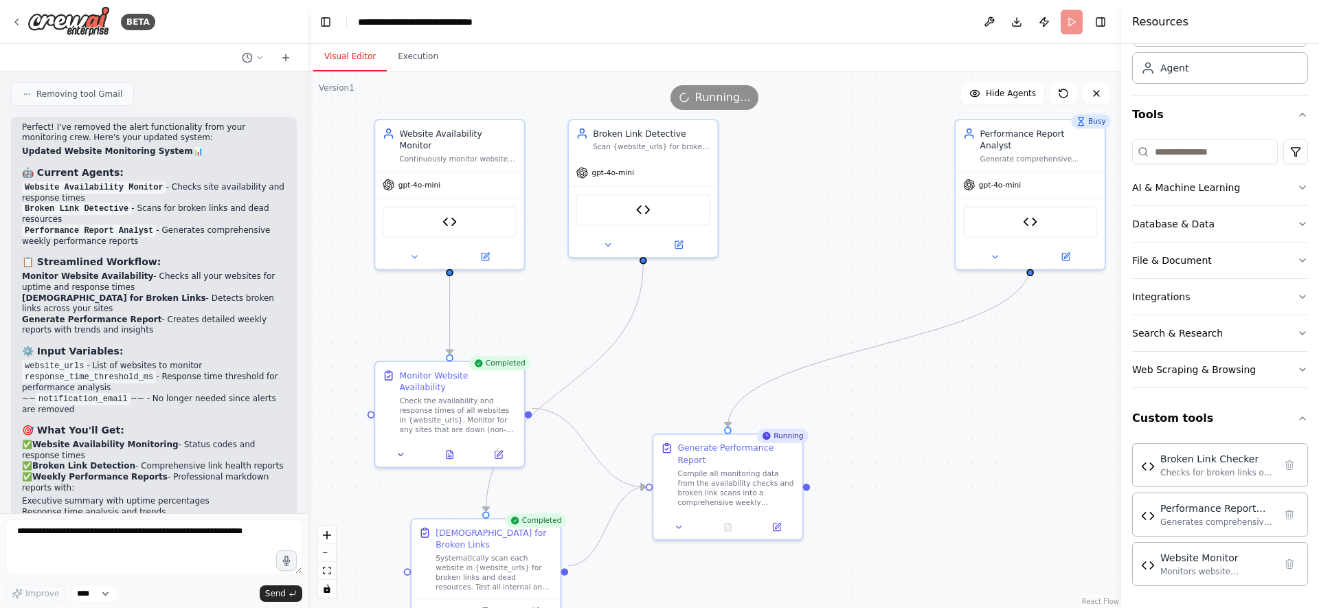
click at [723, 104] on span "Running..." at bounding box center [723, 97] width 56 height 16
click at [1103, 127] on div "Busy" at bounding box center [1090, 121] width 39 height 14
